Goal: Navigation & Orientation: Find specific page/section

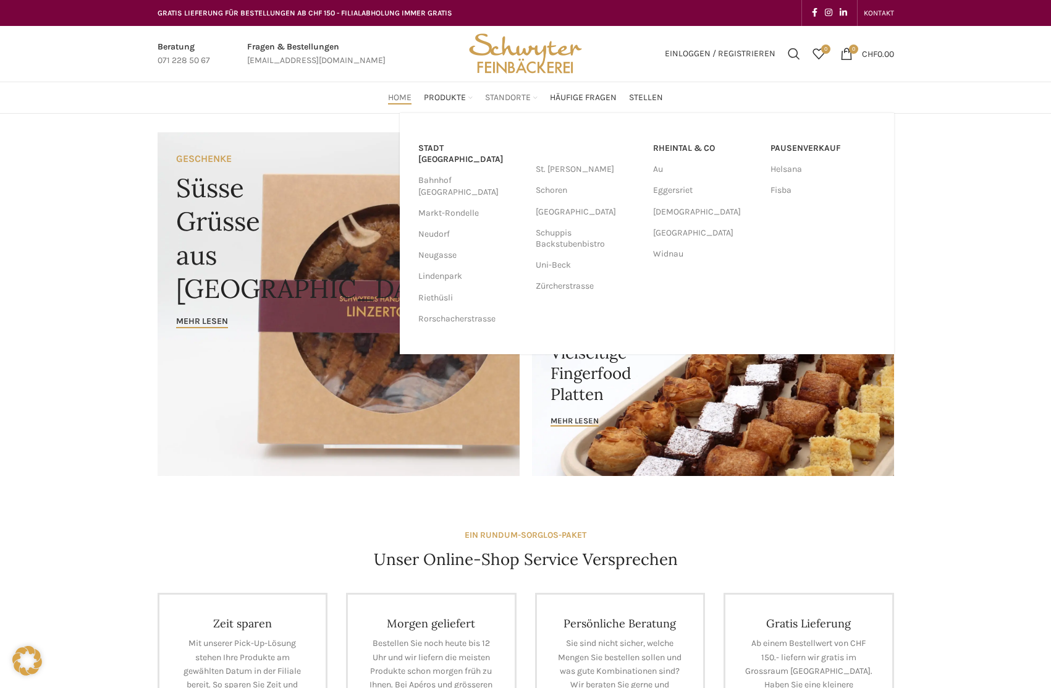
click at [501, 98] on span "Standorte" at bounding box center [508, 98] width 46 height 12
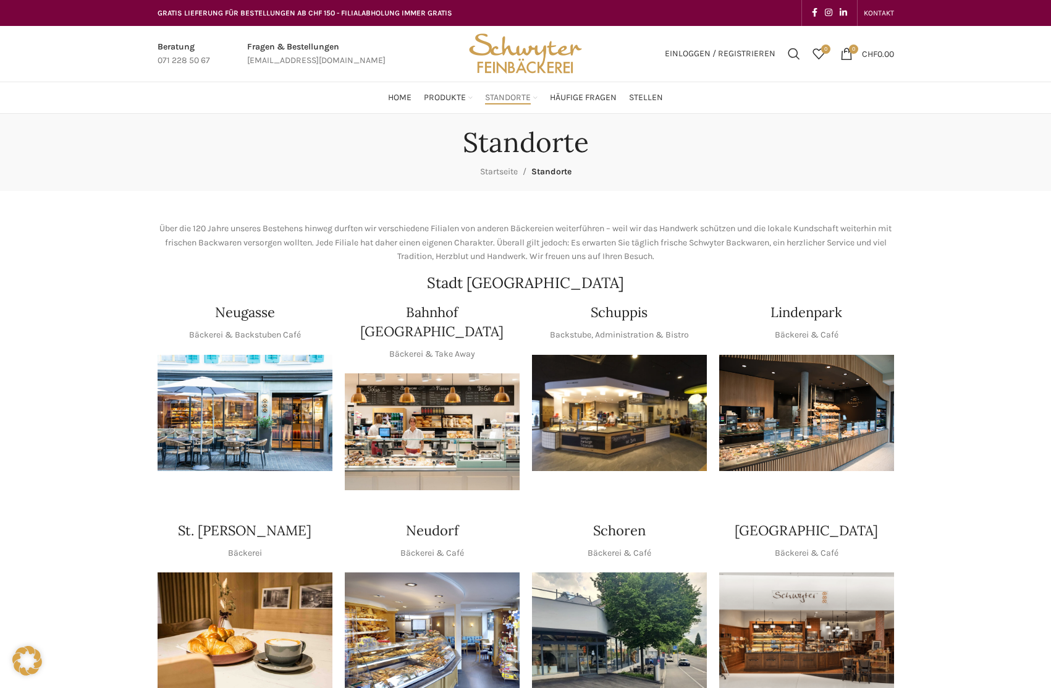
click at [448, 457] on img "1 / 1" at bounding box center [432, 431] width 175 height 117
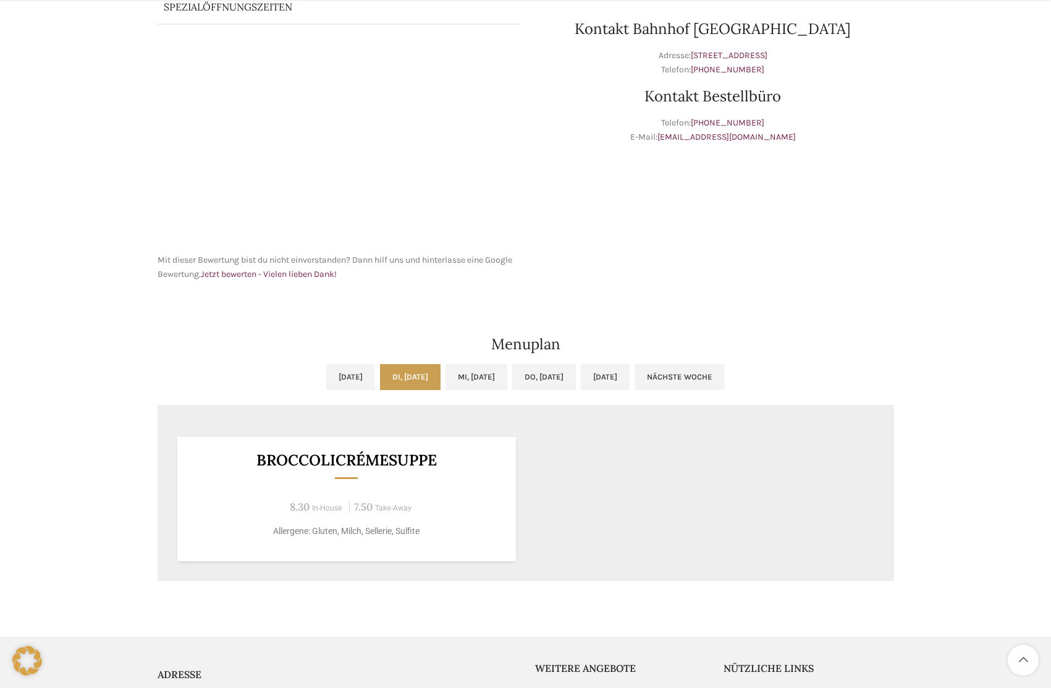
scroll to position [371, 0]
click at [493, 371] on link "Mi, 17.09.2025" at bounding box center [476, 376] width 62 height 26
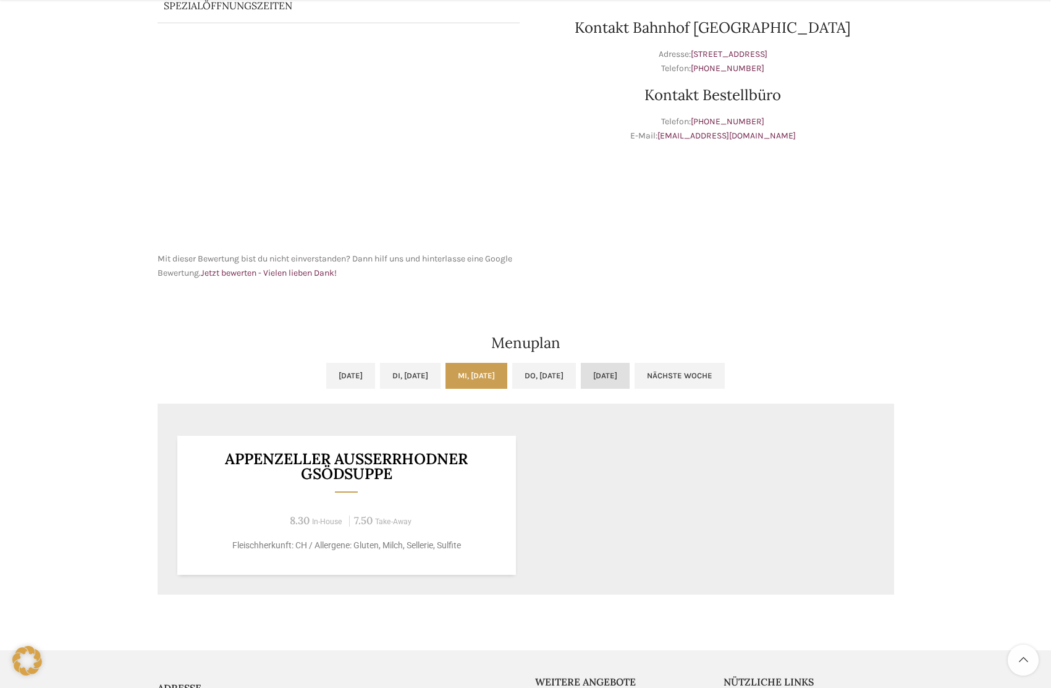
click at [626, 379] on link "Fr, 19.09.2025" at bounding box center [605, 376] width 49 height 26
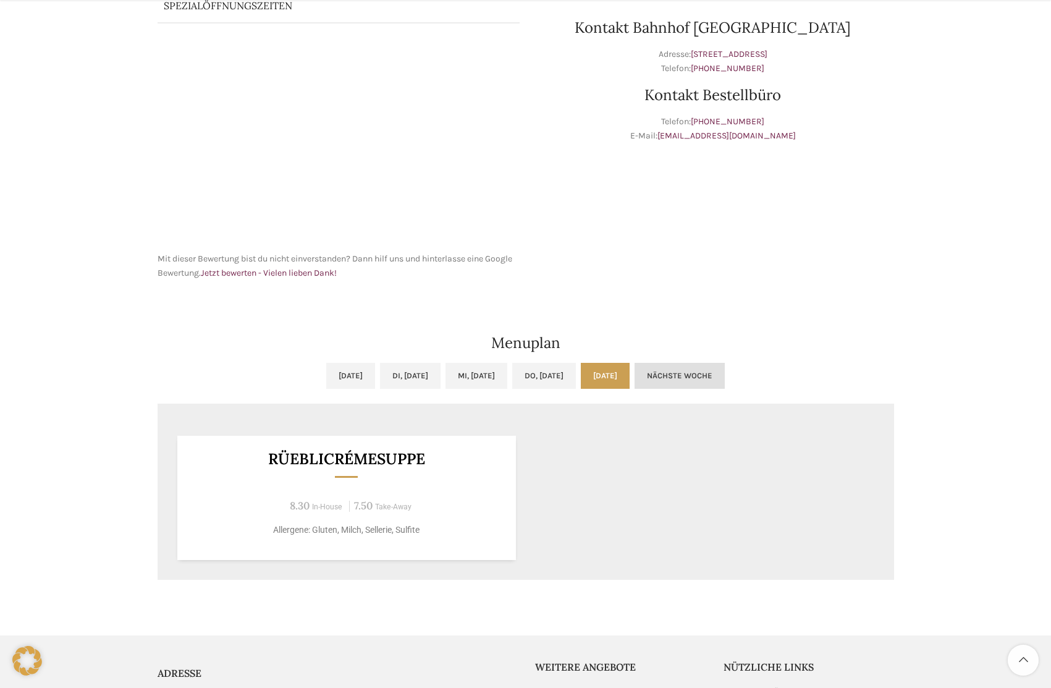
click at [725, 368] on link "Nächste Woche" at bounding box center [680, 376] width 90 height 26
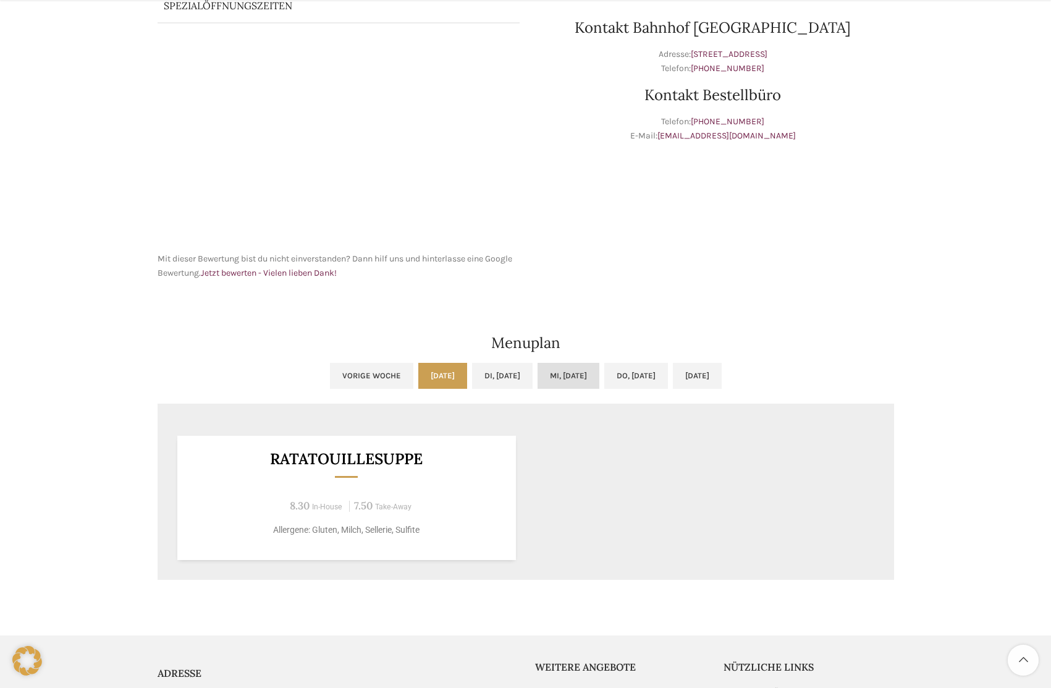
click at [549, 378] on link "Mi, 24.09.2025" at bounding box center [569, 376] width 62 height 26
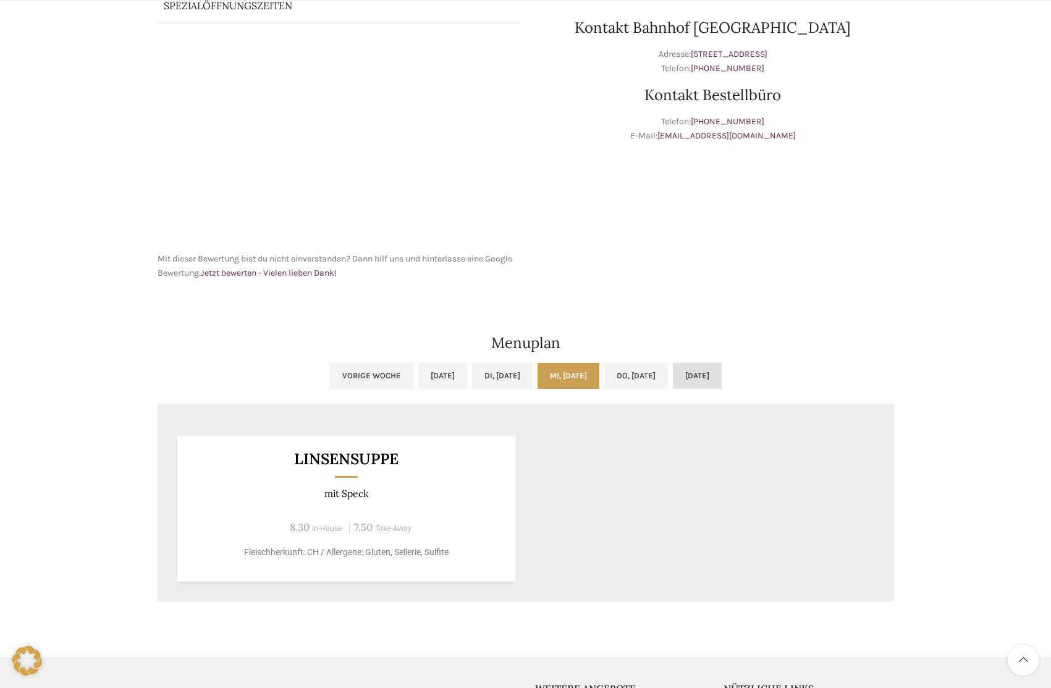
click at [722, 378] on link "Fr, 26.09.2025" at bounding box center [697, 376] width 49 height 26
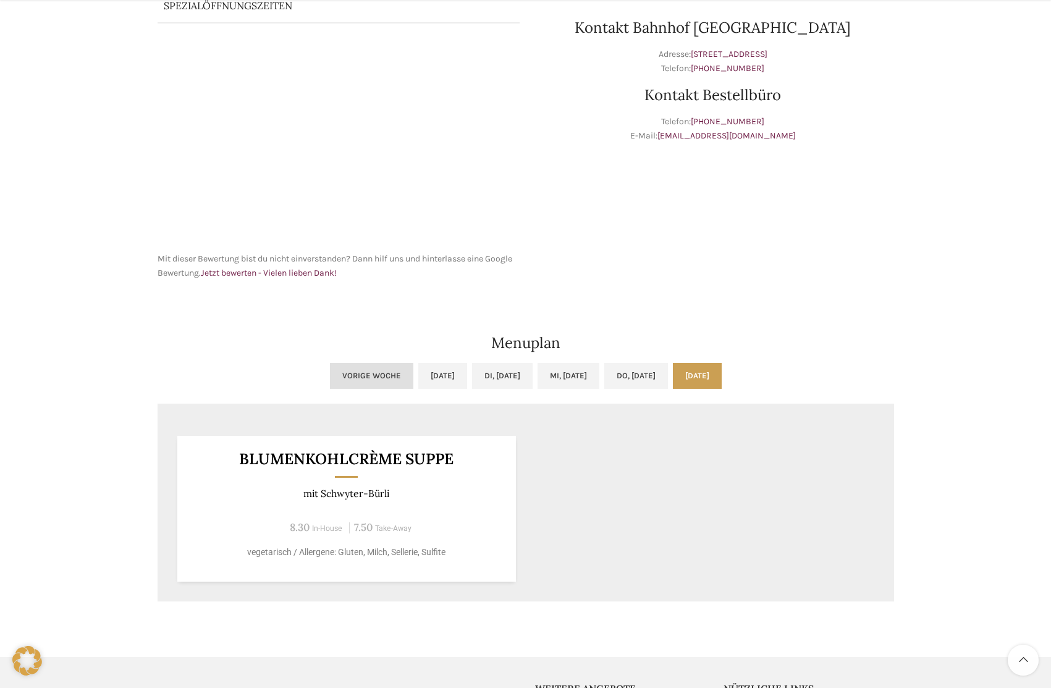
click at [330, 371] on link "Vorige Woche" at bounding box center [371, 376] width 83 height 26
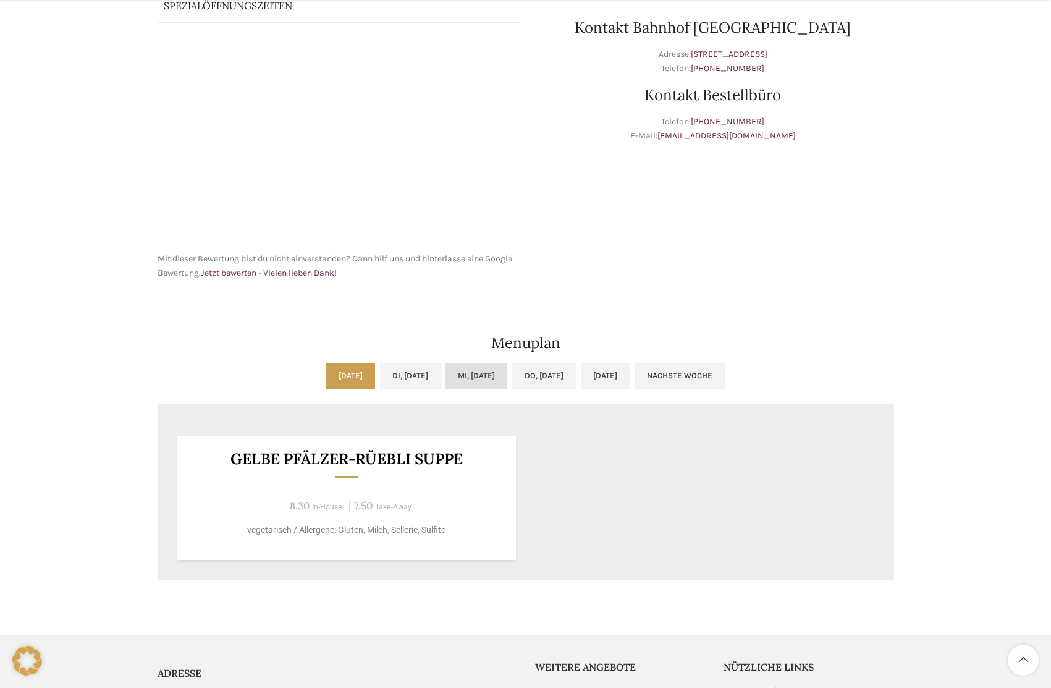
click at [492, 386] on link "Mi, 17.09.2025" at bounding box center [476, 376] width 62 height 26
